Goal: Information Seeking & Learning: Check status

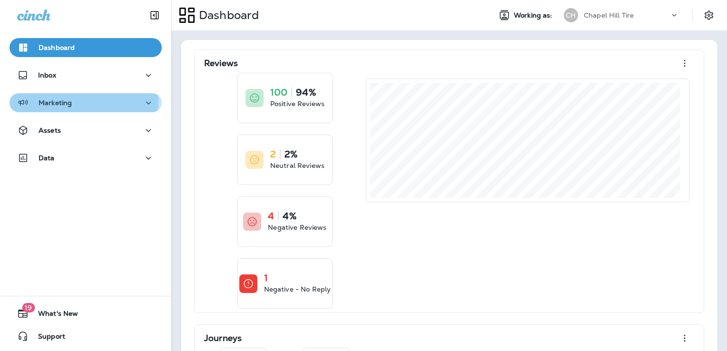
click at [79, 101] on div "Marketing" at bounding box center [85, 103] width 137 height 12
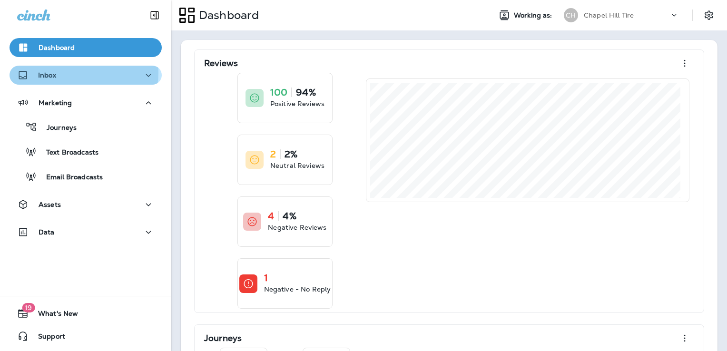
click at [82, 73] on div "Inbox" at bounding box center [85, 75] width 137 height 12
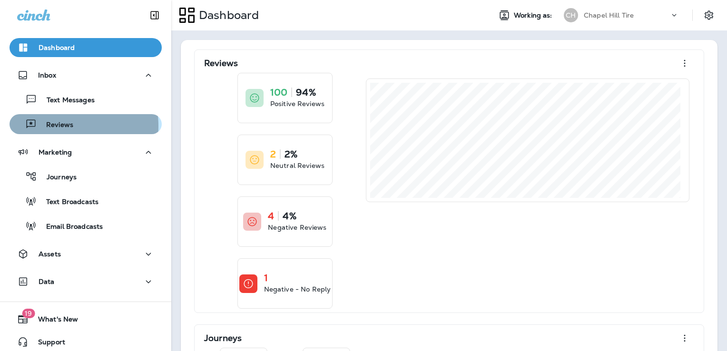
click at [59, 126] on p "Reviews" at bounding box center [55, 125] width 37 height 9
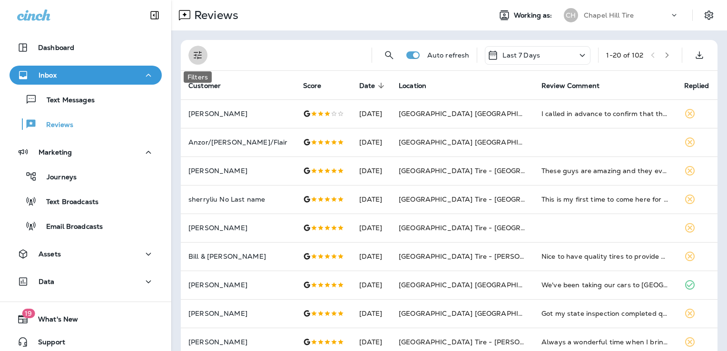
click at [200, 52] on icon "Filters" at bounding box center [197, 55] width 11 height 11
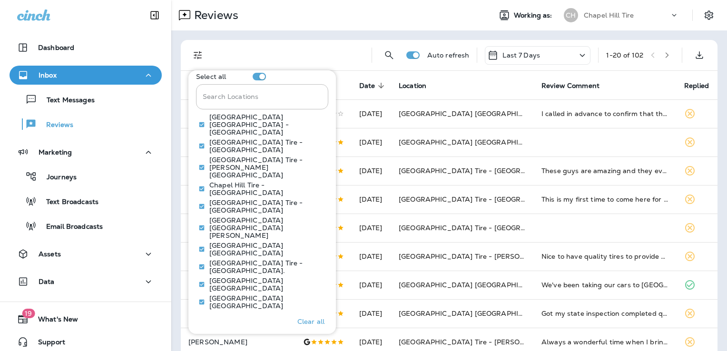
scroll to position [445, 0]
click at [308, 279] on p "Only" at bounding box center [314, 283] width 16 height 8
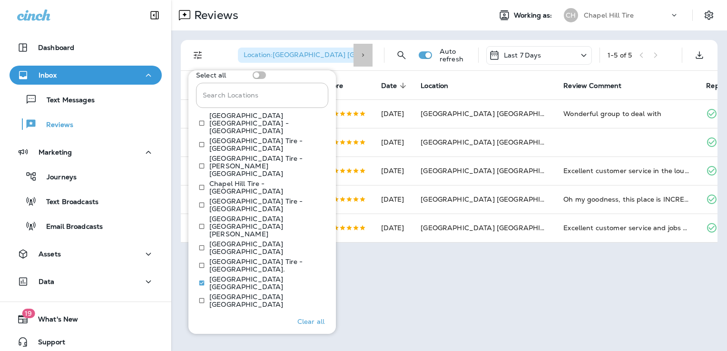
click at [367, 65] on div at bounding box center [363, 55] width 19 height 23
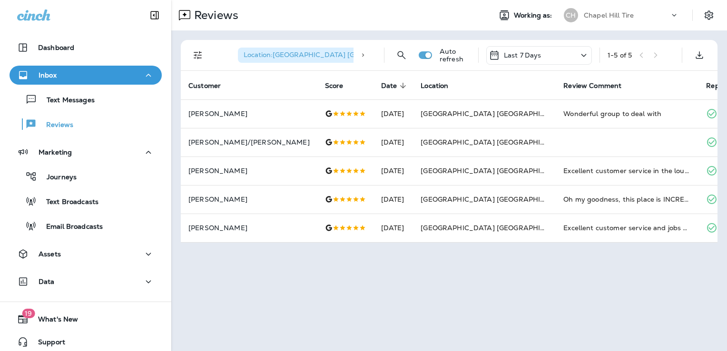
click at [583, 54] on icon at bounding box center [584, 55] width 5 height 3
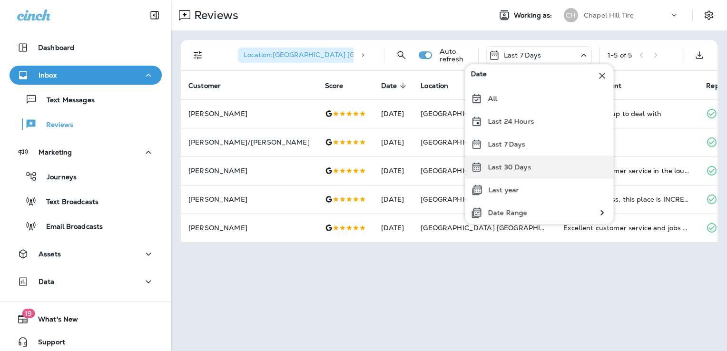
click at [497, 174] on div "Last 30 Days" at bounding box center [540, 167] width 149 height 23
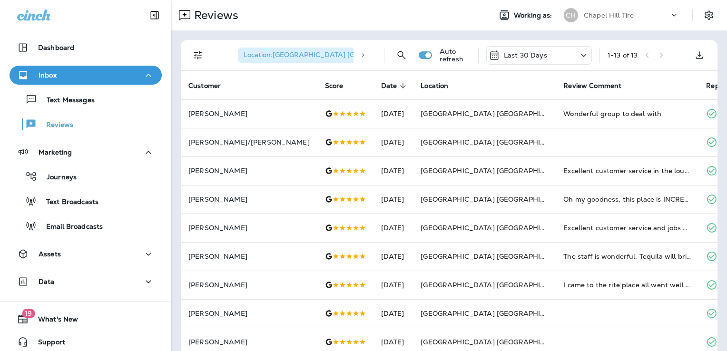
click at [538, 54] on p "Last 30 Days" at bounding box center [525, 55] width 43 height 8
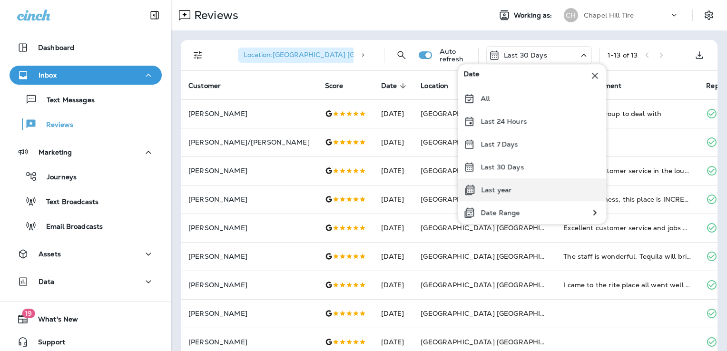
click at [493, 186] on p "Last year" at bounding box center [496, 190] width 30 height 8
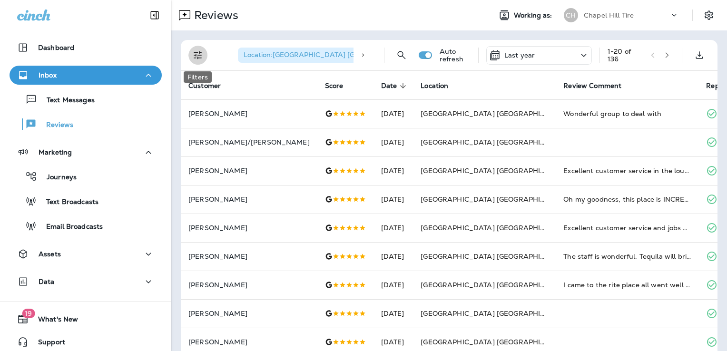
click at [195, 52] on icon "Filters" at bounding box center [198, 55] width 8 height 8
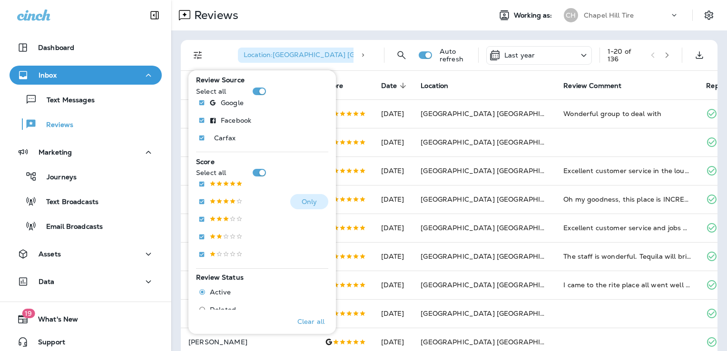
scroll to position [85, 0]
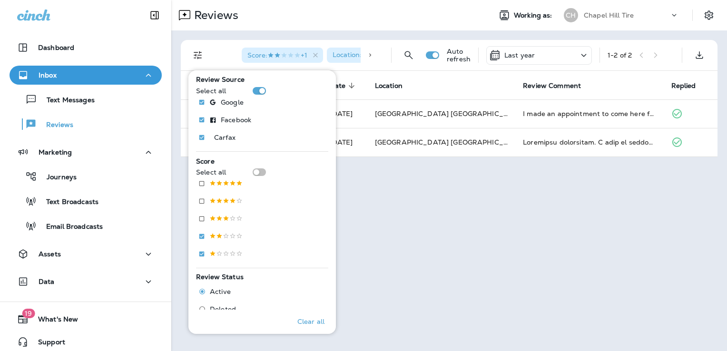
click at [487, 170] on div "Reviews Working as: [GEOGRAPHIC_DATA] Tire Score : +1 Location : [GEOGRAPHIC_DA…" at bounding box center [449, 175] width 556 height 351
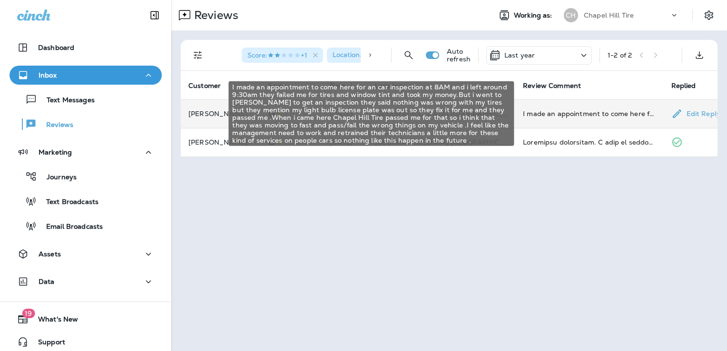
click at [526, 113] on div "I made an appointment to come here for an car inspection at 8AM and i left arou…" at bounding box center [589, 114] width 133 height 10
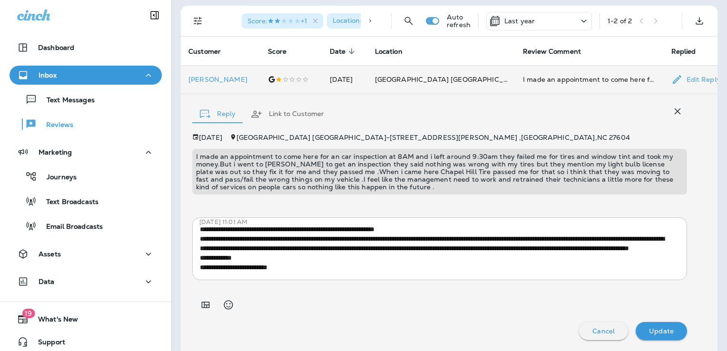
scroll to position [125, 0]
click at [320, 20] on icon "button" at bounding box center [316, 21] width 8 height 8
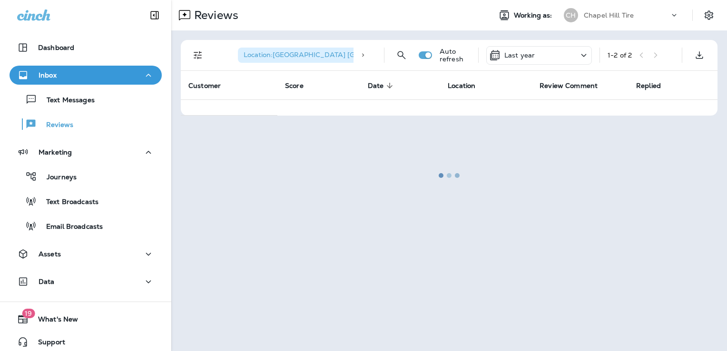
click at [190, 53] on div at bounding box center [449, 175] width 554 height 349
click at [197, 55] on div at bounding box center [449, 175] width 554 height 349
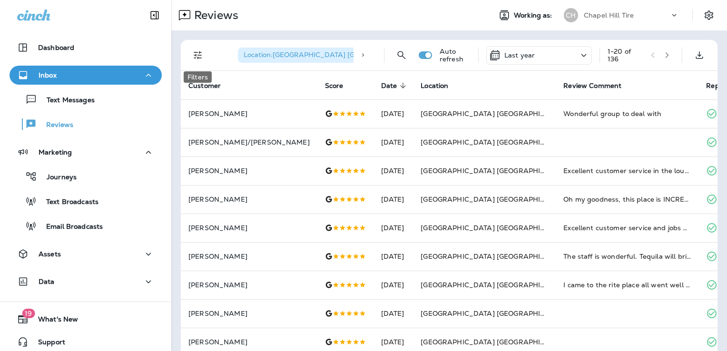
click at [198, 55] on icon "Filters" at bounding box center [198, 55] width 8 height 8
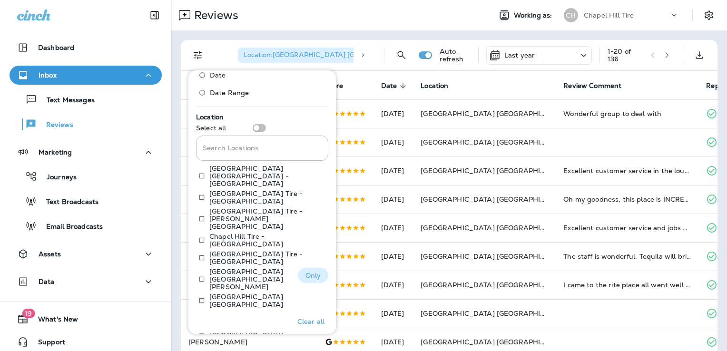
scroll to position [406, 0]
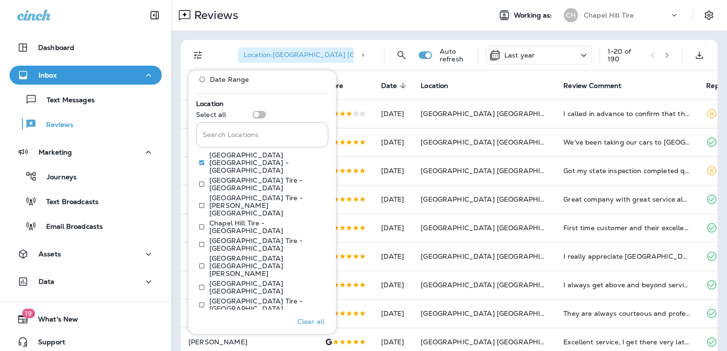
click at [482, 87] on th "Location" at bounding box center [484, 85] width 143 height 29
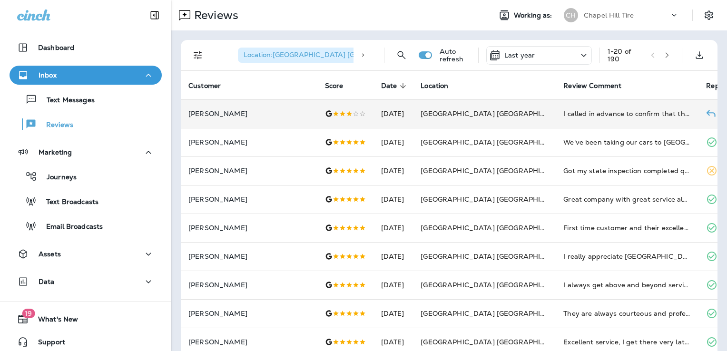
click at [419, 124] on td "[GEOGRAPHIC_DATA] [GEOGRAPHIC_DATA] - [GEOGRAPHIC_DATA]" at bounding box center [484, 113] width 143 height 29
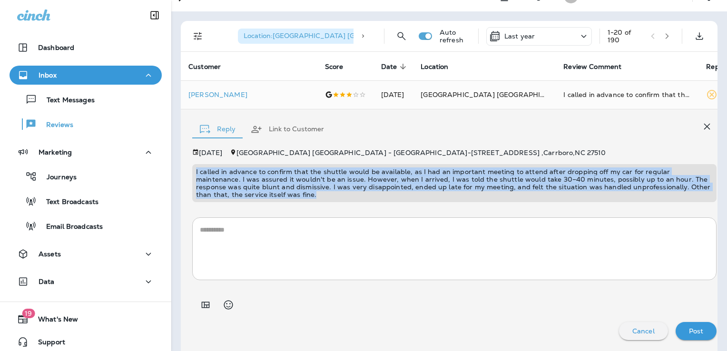
drag, startPoint x: 394, startPoint y: 195, endPoint x: 189, endPoint y: 171, distance: 207.0
click at [189, 171] on div "Reply Link to Customer [DATE] [GEOGRAPHIC_DATA] [GEOGRAPHIC_DATA] - [GEOGRAPHIC…" at bounding box center [464, 230] width 566 height 242
copy p "I called in advance to confirm that the shuttle would be available, as I had an…"
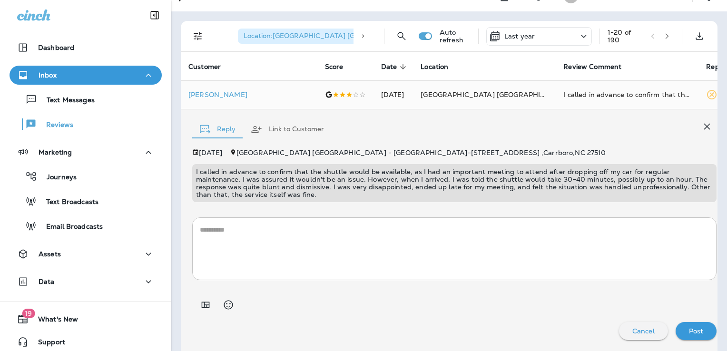
click at [666, 247] on textarea at bounding box center [454, 249] width 509 height 48
drag, startPoint x: 245, startPoint y: 94, endPoint x: 186, endPoint y: 94, distance: 59.0
click at [186, 94] on td "[PERSON_NAME]" at bounding box center [249, 94] width 137 height 29
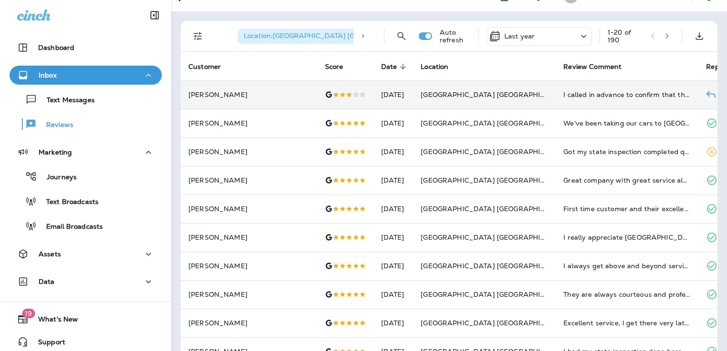
click at [225, 94] on p "[PERSON_NAME]" at bounding box center [249, 95] width 121 height 8
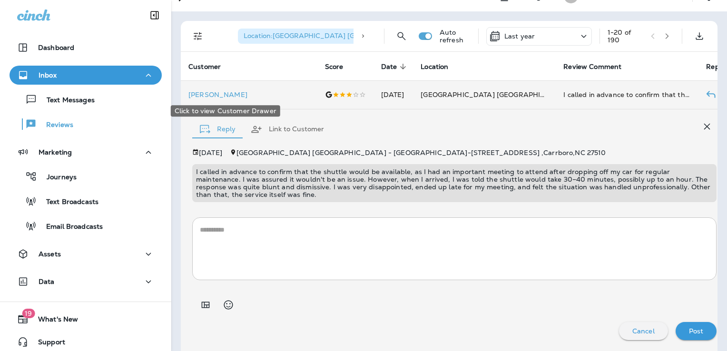
click at [241, 94] on p "[PERSON_NAME]" at bounding box center [249, 95] width 121 height 8
click at [241, 94] on div at bounding box center [411, 175] width 727 height 351
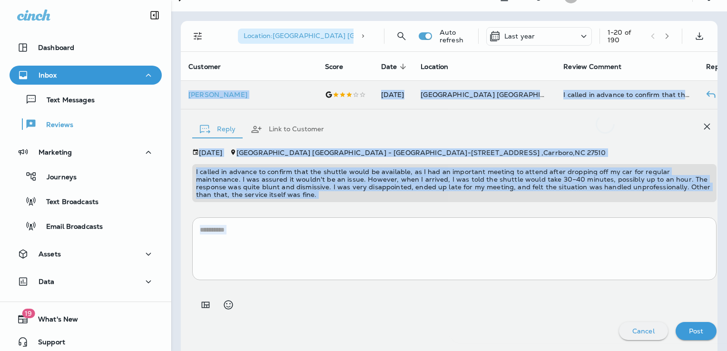
click at [241, 94] on div at bounding box center [411, 175] width 727 height 351
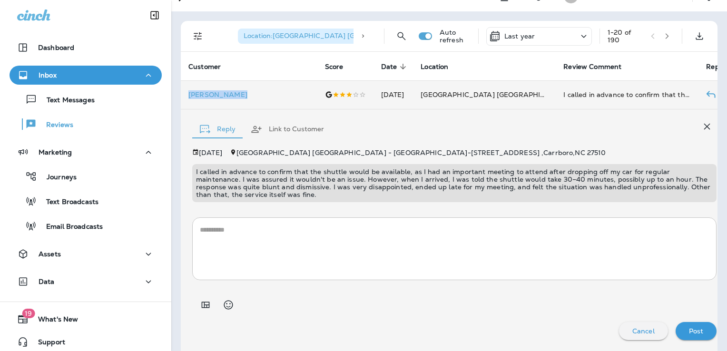
drag, startPoint x: 239, startPoint y: 96, endPoint x: 182, endPoint y: 90, distance: 57.4
click at [182, 90] on td "[PERSON_NAME]" at bounding box center [249, 94] width 137 height 29
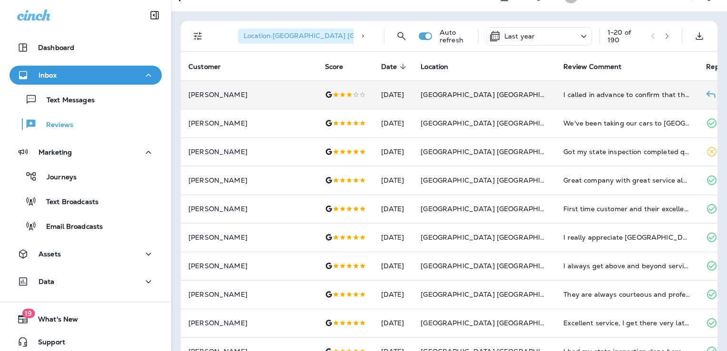
click at [208, 92] on p "[PERSON_NAME]" at bounding box center [249, 95] width 121 height 8
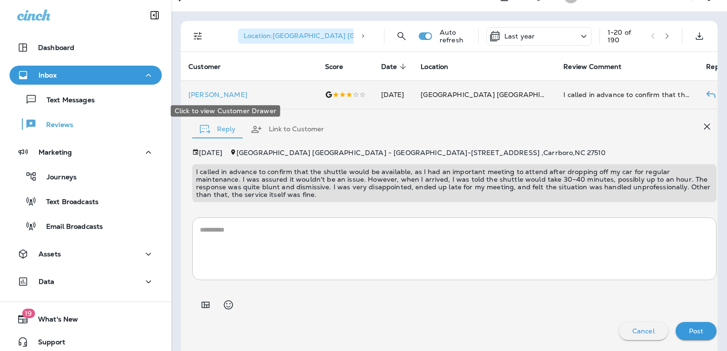
click at [219, 92] on p "[PERSON_NAME]" at bounding box center [249, 95] width 121 height 8
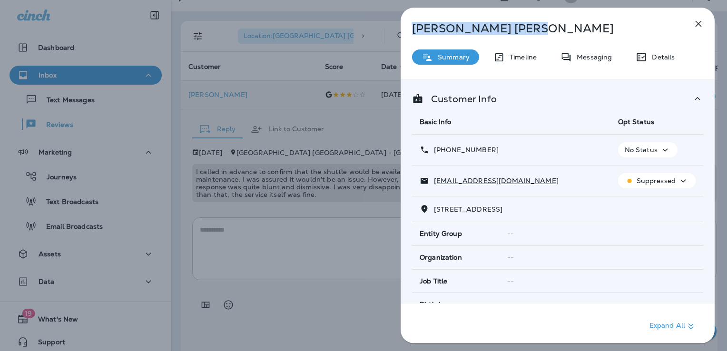
drag, startPoint x: 508, startPoint y: 26, endPoint x: 404, endPoint y: 31, distance: 104.4
click at [404, 31] on div "[PERSON_NAME]" at bounding box center [542, 28] width 283 height 13
copy p "[PERSON_NAME]"
click at [697, 18] on button "button" at bounding box center [698, 23] width 19 height 19
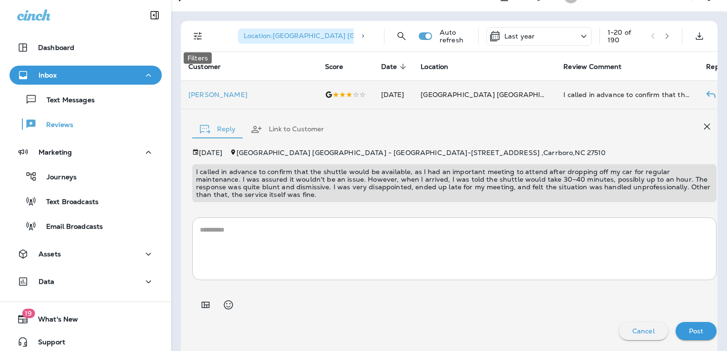
click at [199, 36] on icon "Filters" at bounding box center [198, 36] width 8 height 8
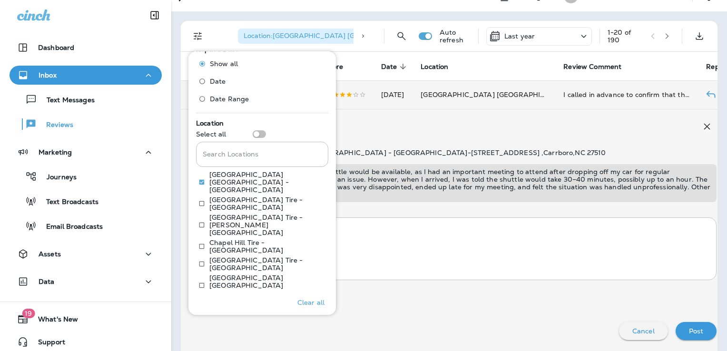
scroll to position [367, 0]
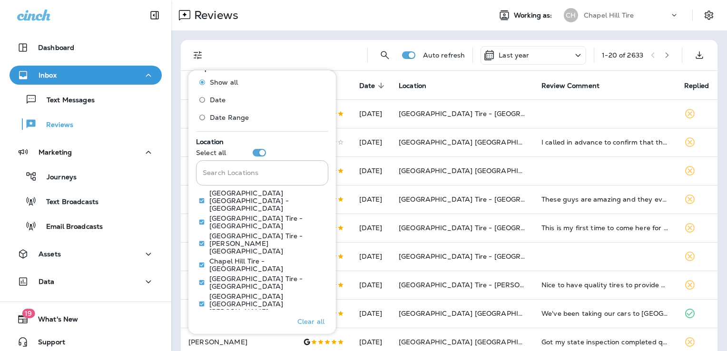
click at [359, 18] on div "Reviews" at bounding box center [327, 15] width 312 height 19
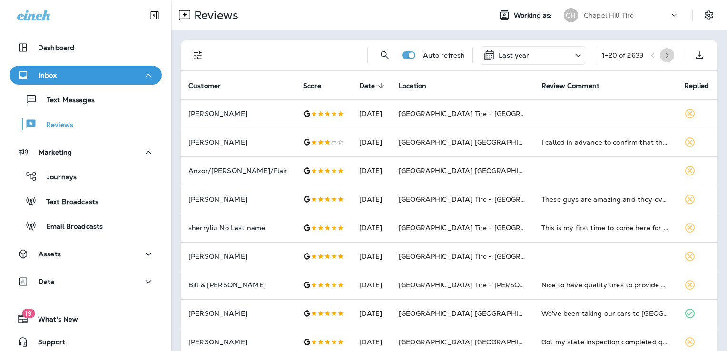
click at [660, 50] on button "button" at bounding box center [667, 55] width 14 height 14
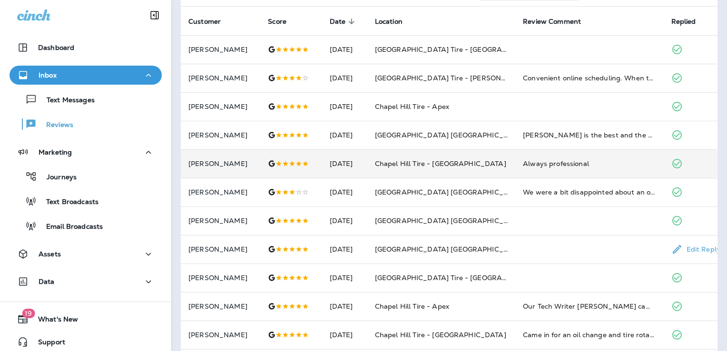
scroll to position [65, 0]
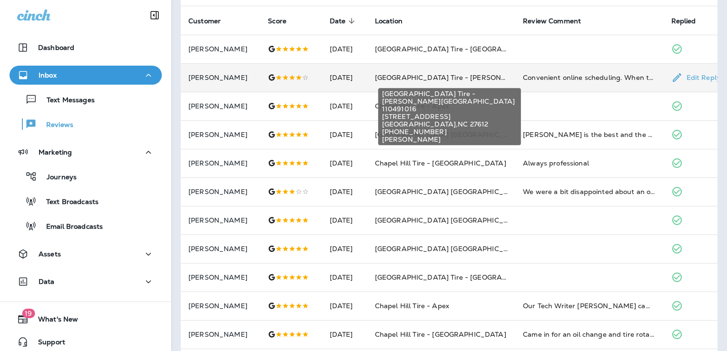
click at [448, 79] on span "[GEOGRAPHIC_DATA] Tire - [PERSON_NAME][GEOGRAPHIC_DATA]" at bounding box center [489, 77] width 228 height 9
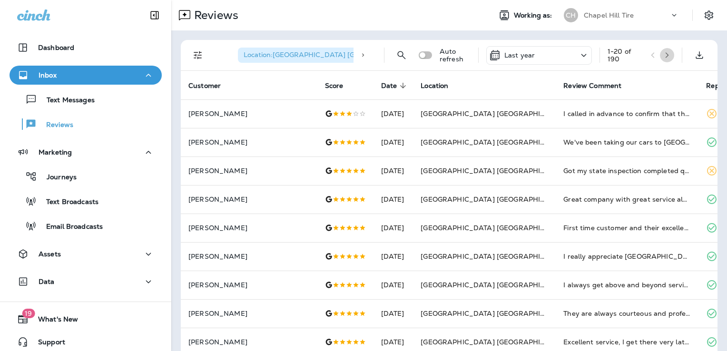
click at [664, 54] on icon "button" at bounding box center [667, 55] width 7 height 7
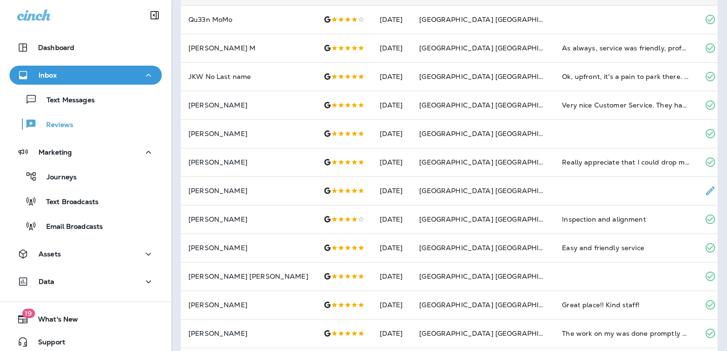
scroll to position [329, 0]
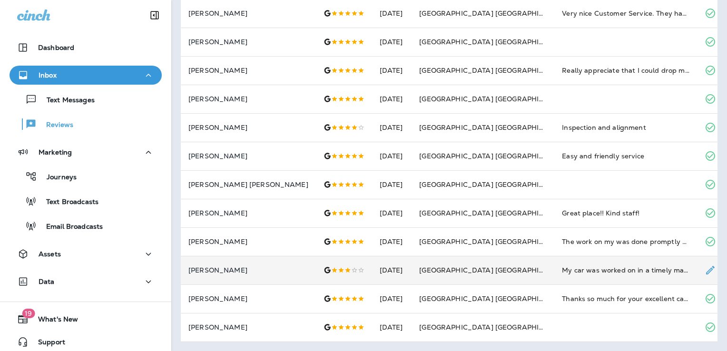
click at [502, 268] on td "[GEOGRAPHIC_DATA] [GEOGRAPHIC_DATA] - [GEOGRAPHIC_DATA]" at bounding box center [483, 270] width 143 height 29
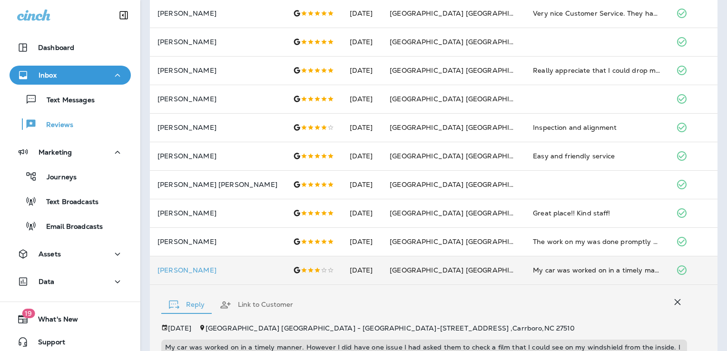
scroll to position [527, 0]
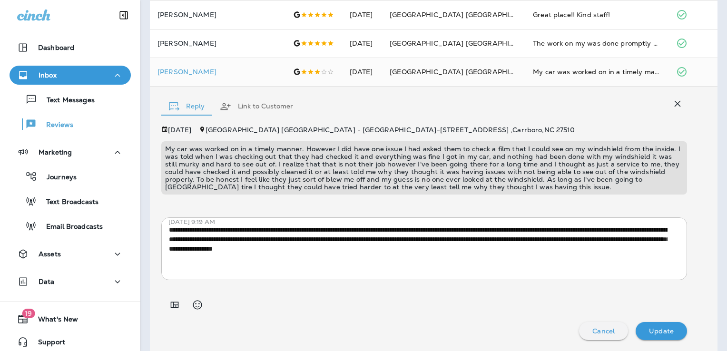
click at [481, 328] on div "Cancel Update" at bounding box center [424, 331] width 526 height 18
click at [672, 102] on icon "button" at bounding box center [677, 103] width 11 height 11
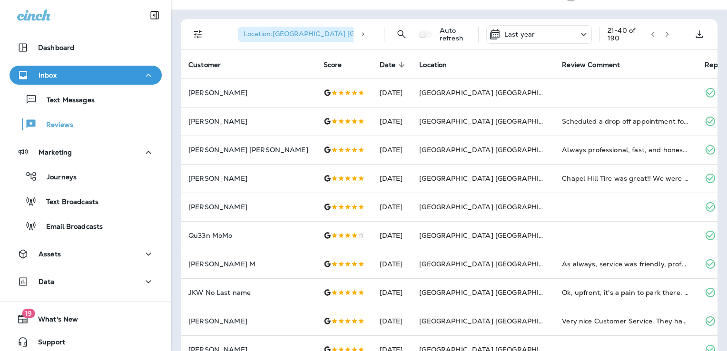
scroll to position [0, 0]
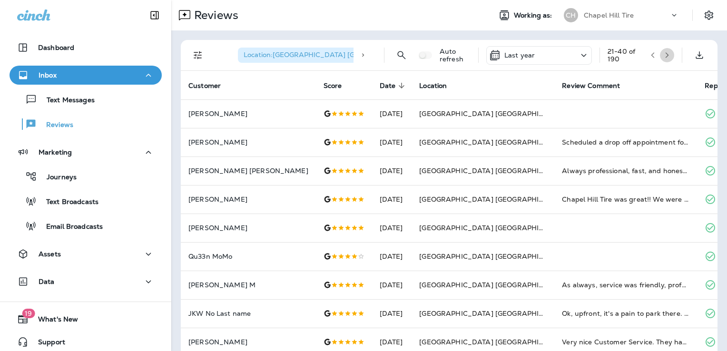
click at [664, 53] on icon "button" at bounding box center [667, 55] width 7 height 7
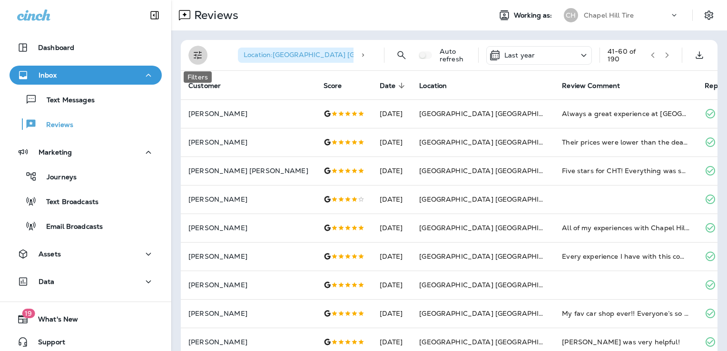
click at [196, 54] on icon "Filters" at bounding box center [197, 55] width 11 height 11
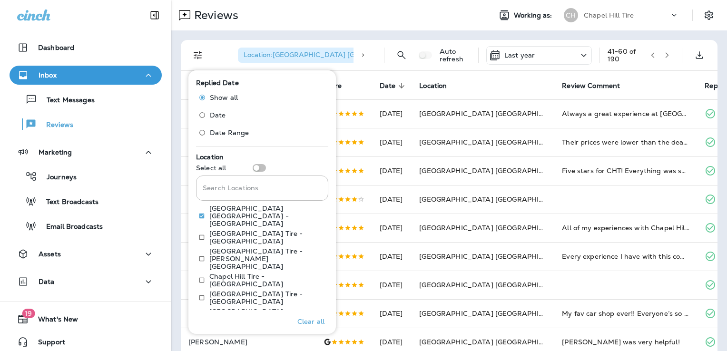
scroll to position [354, 0]
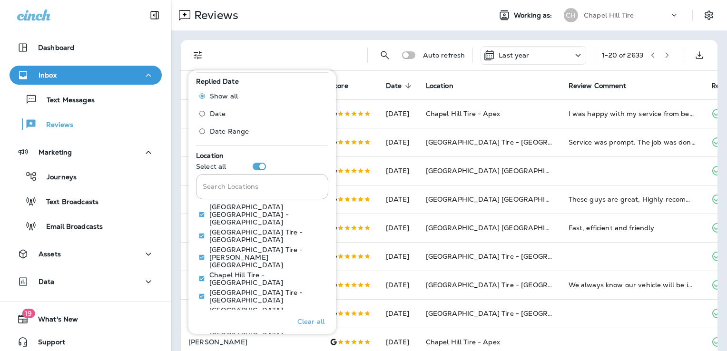
click at [344, 41] on div at bounding box center [287, 55] width 145 height 30
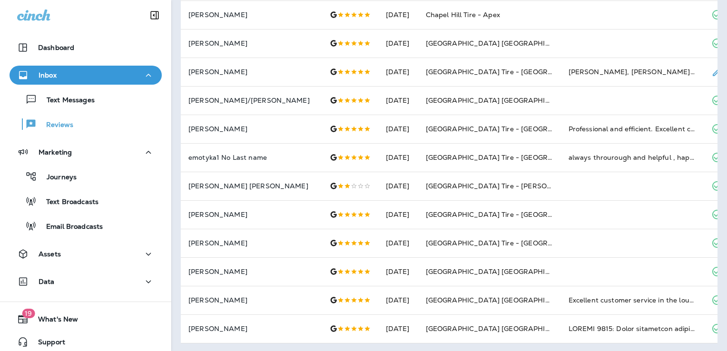
scroll to position [336, 0]
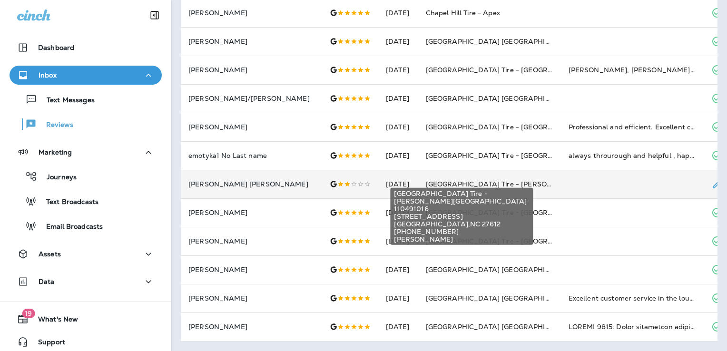
click at [430, 180] on span "[GEOGRAPHIC_DATA] Tire - [PERSON_NAME][GEOGRAPHIC_DATA]" at bounding box center [540, 184] width 228 height 9
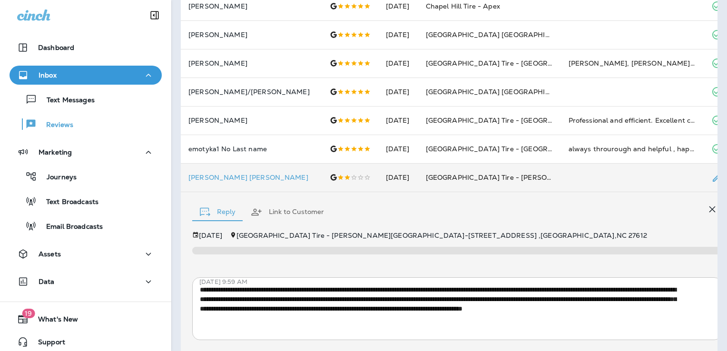
scroll to position [396, 0]
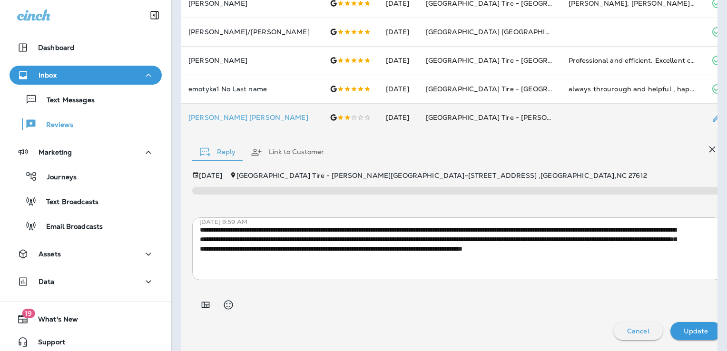
click at [561, 104] on td at bounding box center [632, 117] width 143 height 29
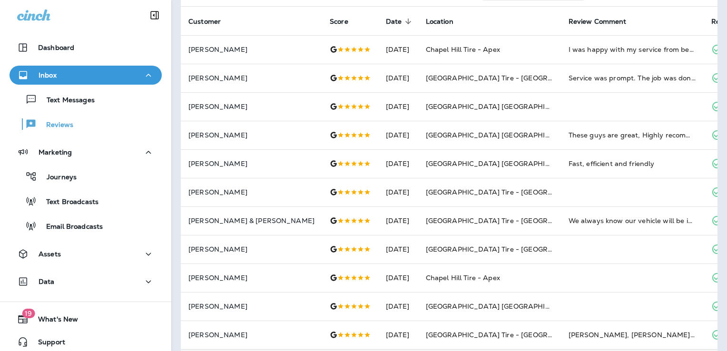
scroll to position [0, 0]
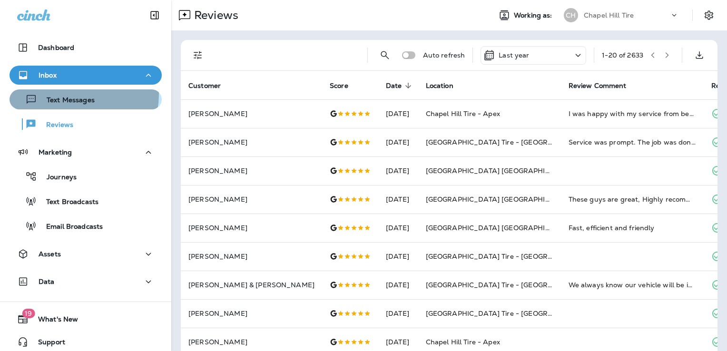
click at [70, 94] on div "Text Messages" at bounding box center [53, 99] width 81 height 14
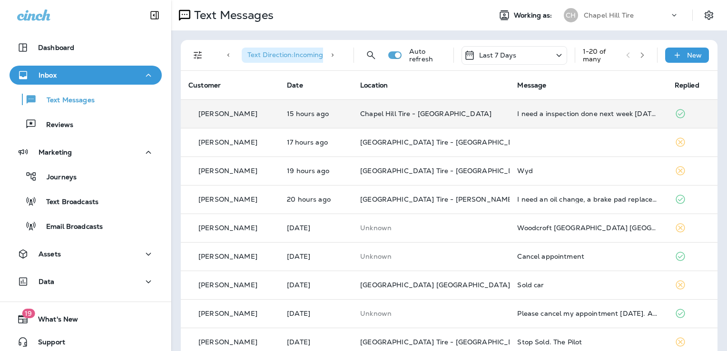
click at [391, 119] on td "Chapel Hill Tire - [GEOGRAPHIC_DATA]" at bounding box center [431, 113] width 157 height 29
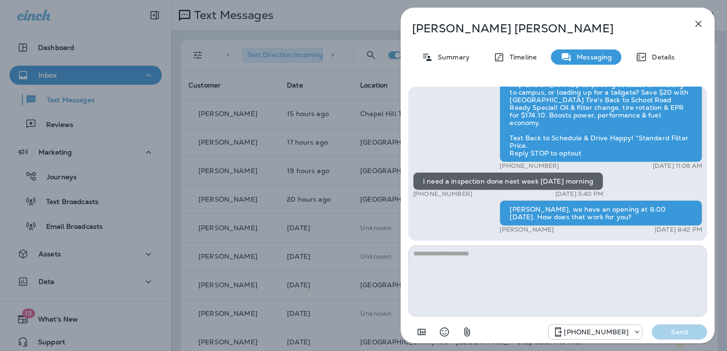
click at [684, 20] on div "[PERSON_NAME] Summary Timeline Messaging Details Hi [PERSON_NAME]! Thank you fo…" at bounding box center [558, 179] width 314 height 342
click at [698, 22] on icon "button" at bounding box center [698, 23] width 11 height 11
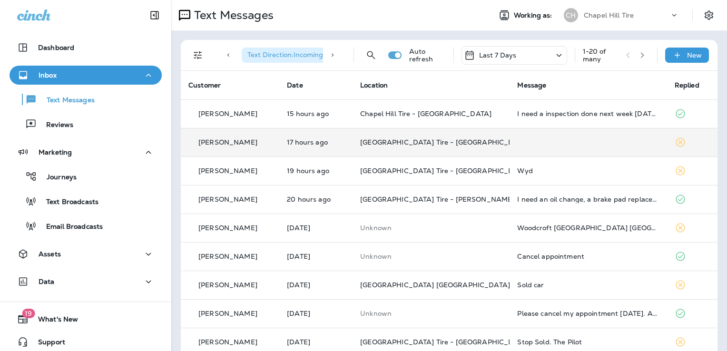
click at [567, 145] on td at bounding box center [588, 142] width 157 height 29
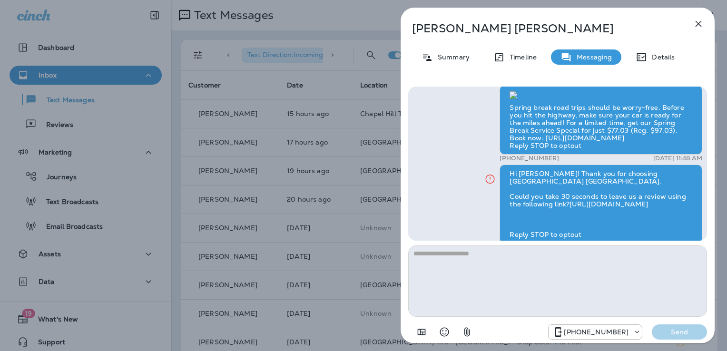
scroll to position [-350, 0]
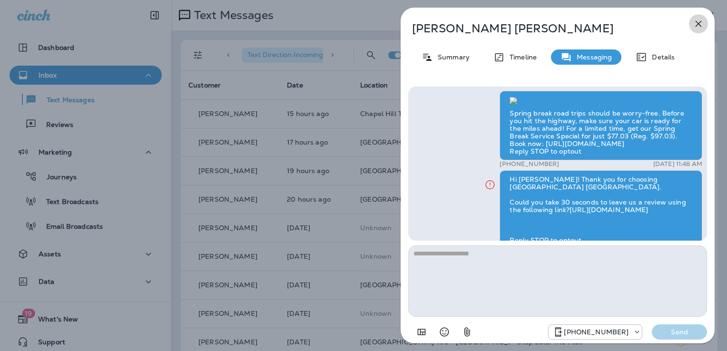
click at [695, 26] on icon "button" at bounding box center [698, 23] width 11 height 11
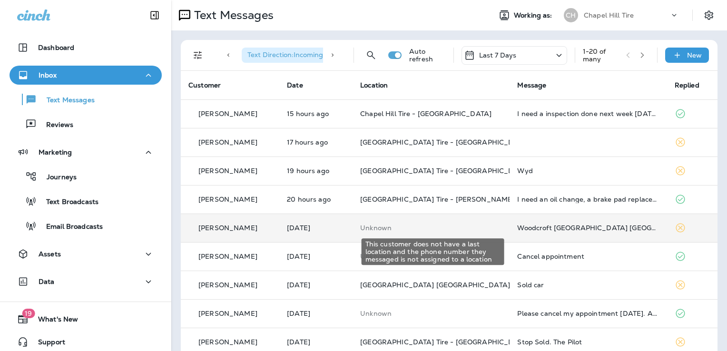
click at [470, 228] on p "Unknown" at bounding box center [431, 228] width 142 height 8
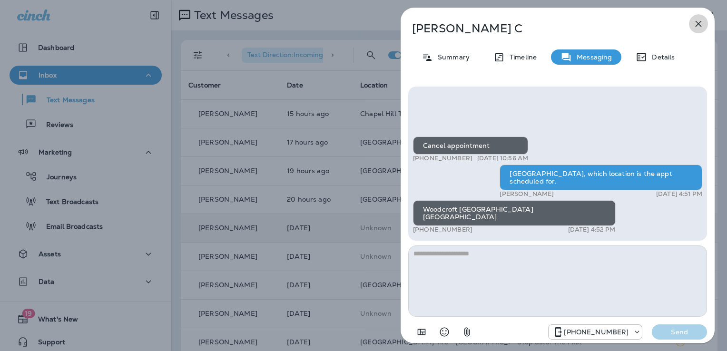
click at [697, 21] on icon "button" at bounding box center [698, 23] width 11 height 11
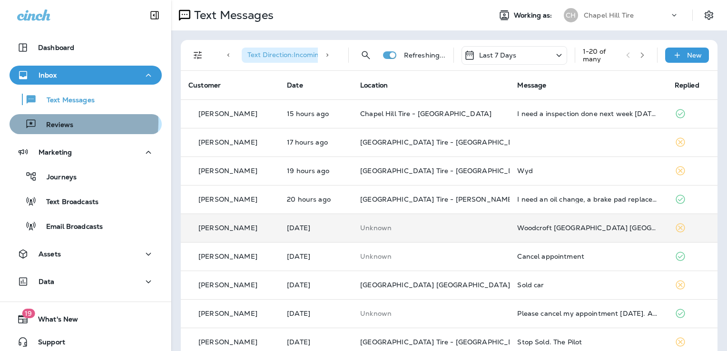
click at [75, 122] on div "Reviews" at bounding box center [85, 124] width 145 height 14
